Goal: Check status: Check status

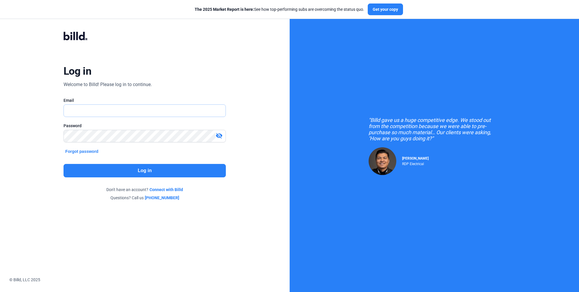
type input "[EMAIL_ADDRESS][DOMAIN_NAME]"
click at [142, 170] on button "Log in" at bounding box center [144, 170] width 162 height 13
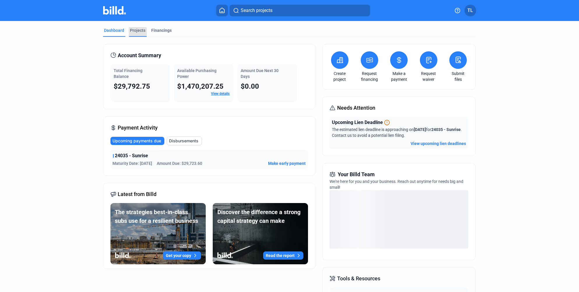
click at [133, 32] on div "Projects" at bounding box center [137, 30] width 15 height 6
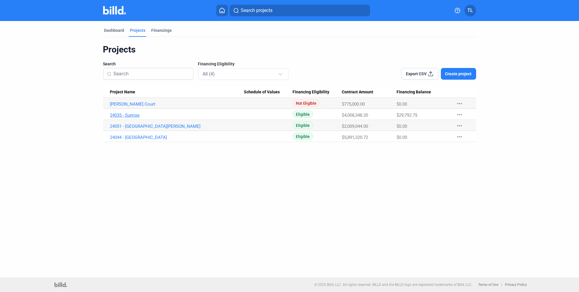
click at [125, 114] on link "24035 - Sunrise" at bounding box center [177, 114] width 134 height 5
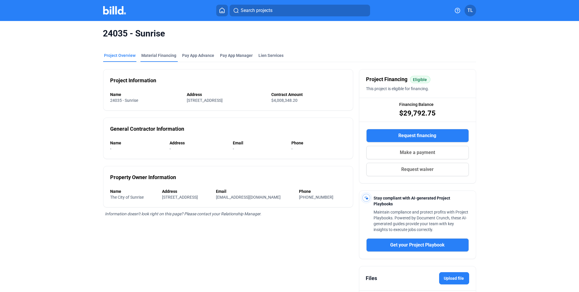
click at [147, 57] on div "Material Financing" at bounding box center [159, 55] width 35 height 6
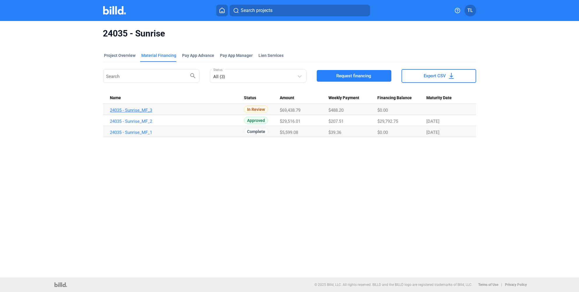
click at [142, 110] on link "24035 - Sunrise_MF_3" at bounding box center [177, 109] width 134 height 5
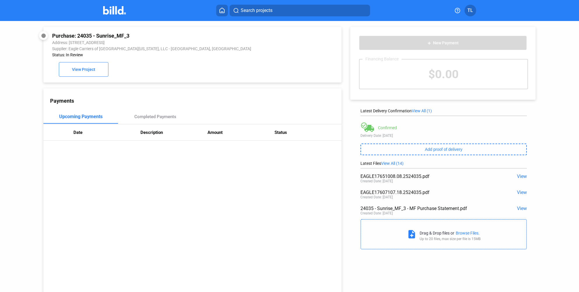
click at [519, 208] on span "View" at bounding box center [522, 208] width 10 height 6
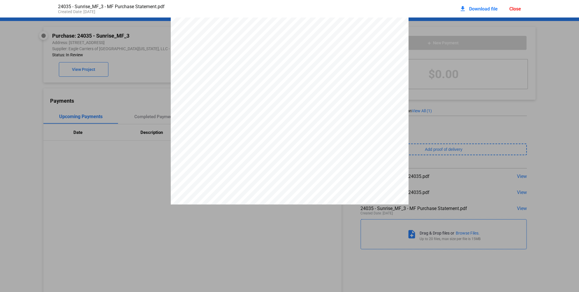
scroll to position [748, 0]
click at [513, 178] on div "1 PURCHASE STATEMENT This PURCHASE STATEMENT is being executed and delivered pu…" at bounding box center [289, 79] width 579 height 919
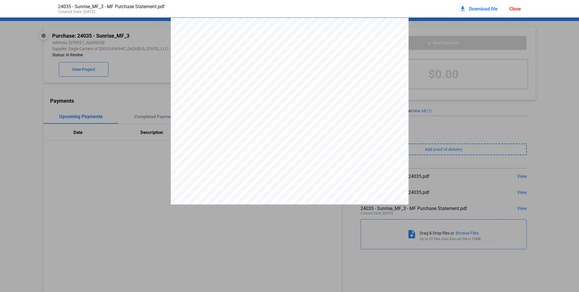
click at [517, 8] on div "Close" at bounding box center [515, 9] width 12 height 6
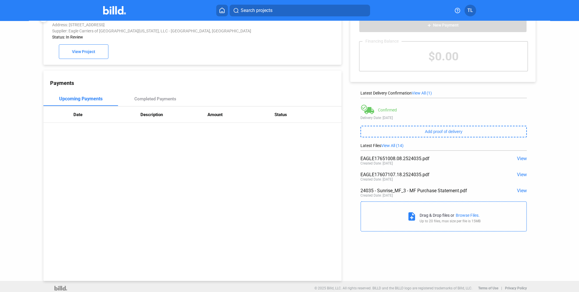
scroll to position [22, 0]
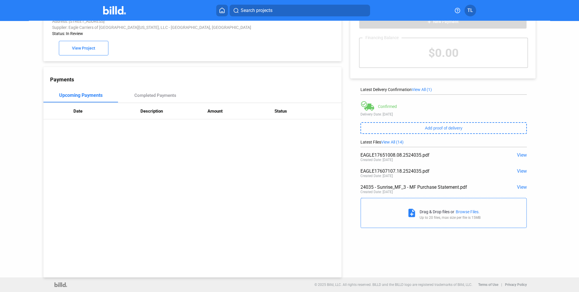
click at [391, 140] on span "View All (14)" at bounding box center [392, 142] width 22 height 5
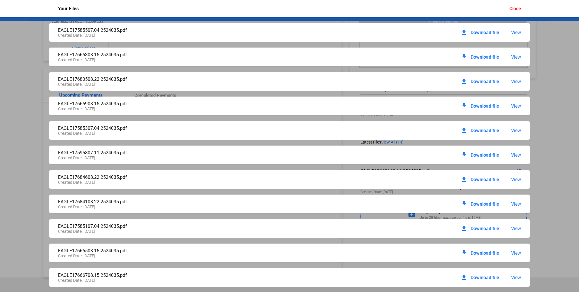
click at [515, 32] on span "View" at bounding box center [516, 33] width 10 height 6
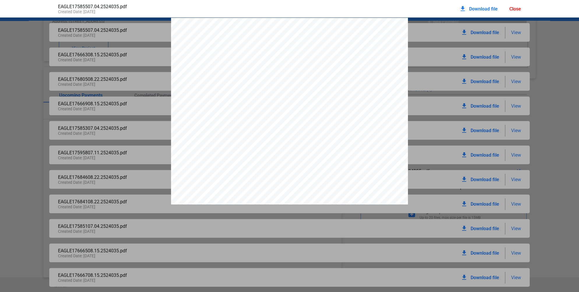
scroll to position [3, 0]
click at [513, 6] on div "Close" at bounding box center [515, 9] width 12 height 6
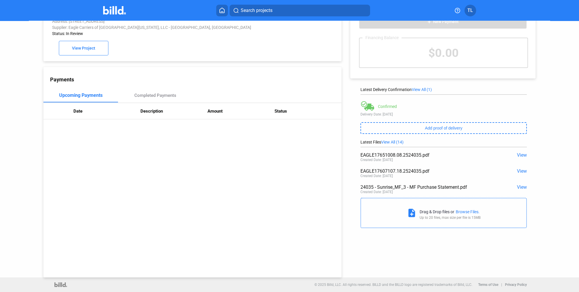
click at [397, 140] on span "View All (14)" at bounding box center [392, 142] width 22 height 5
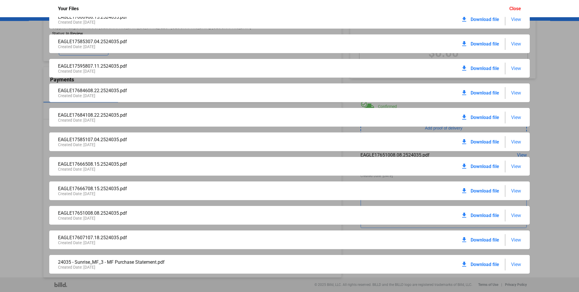
scroll to position [88, 0]
